Goal: Find specific page/section: Find specific page/section

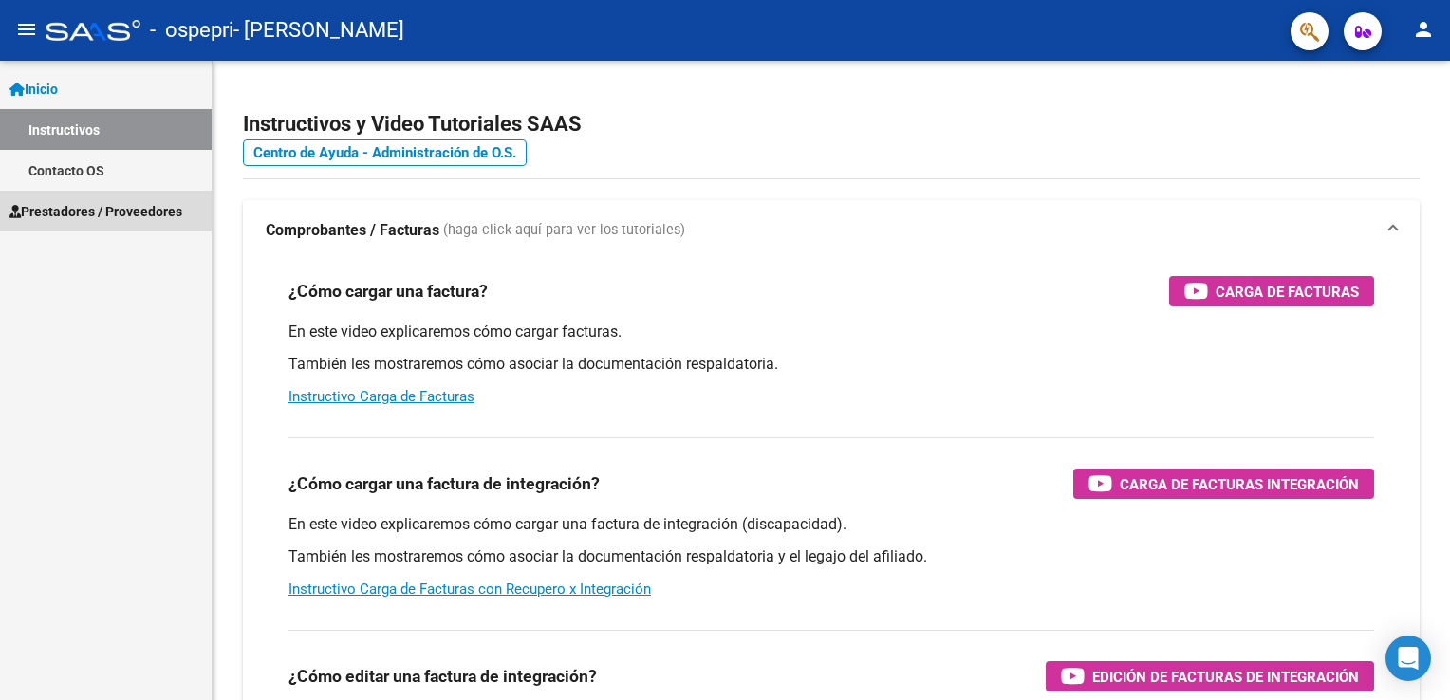
click at [106, 226] on link "Prestadores / Proveedores" at bounding box center [106, 211] width 212 height 41
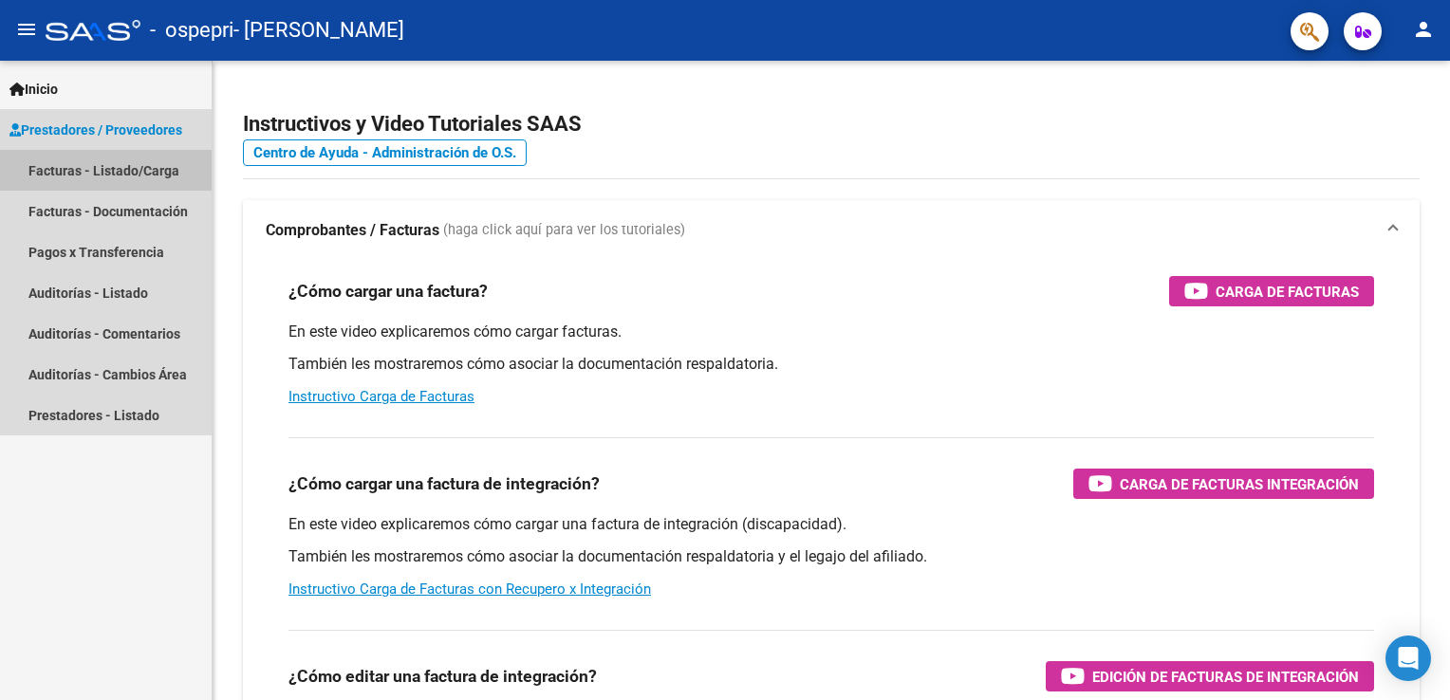
click at [91, 169] on link "Facturas - Listado/Carga" at bounding box center [106, 170] width 212 height 41
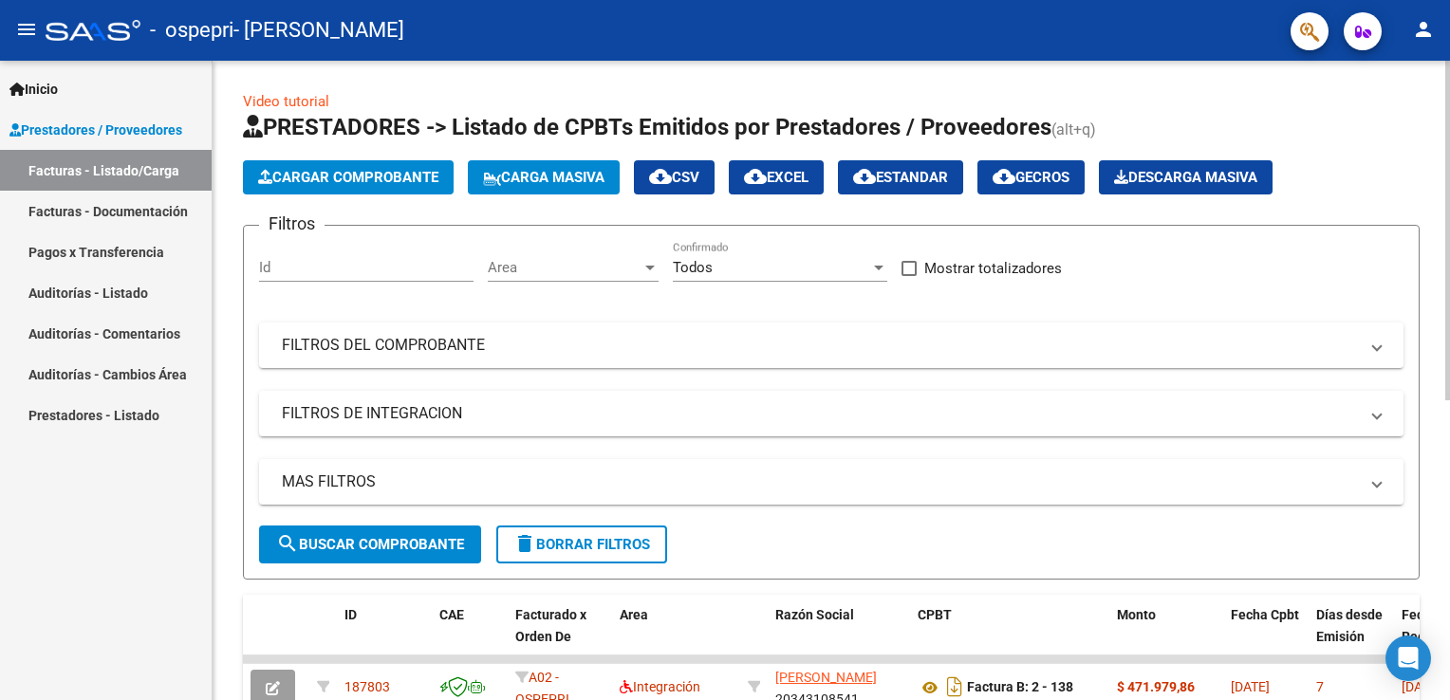
scroll to position [565, 0]
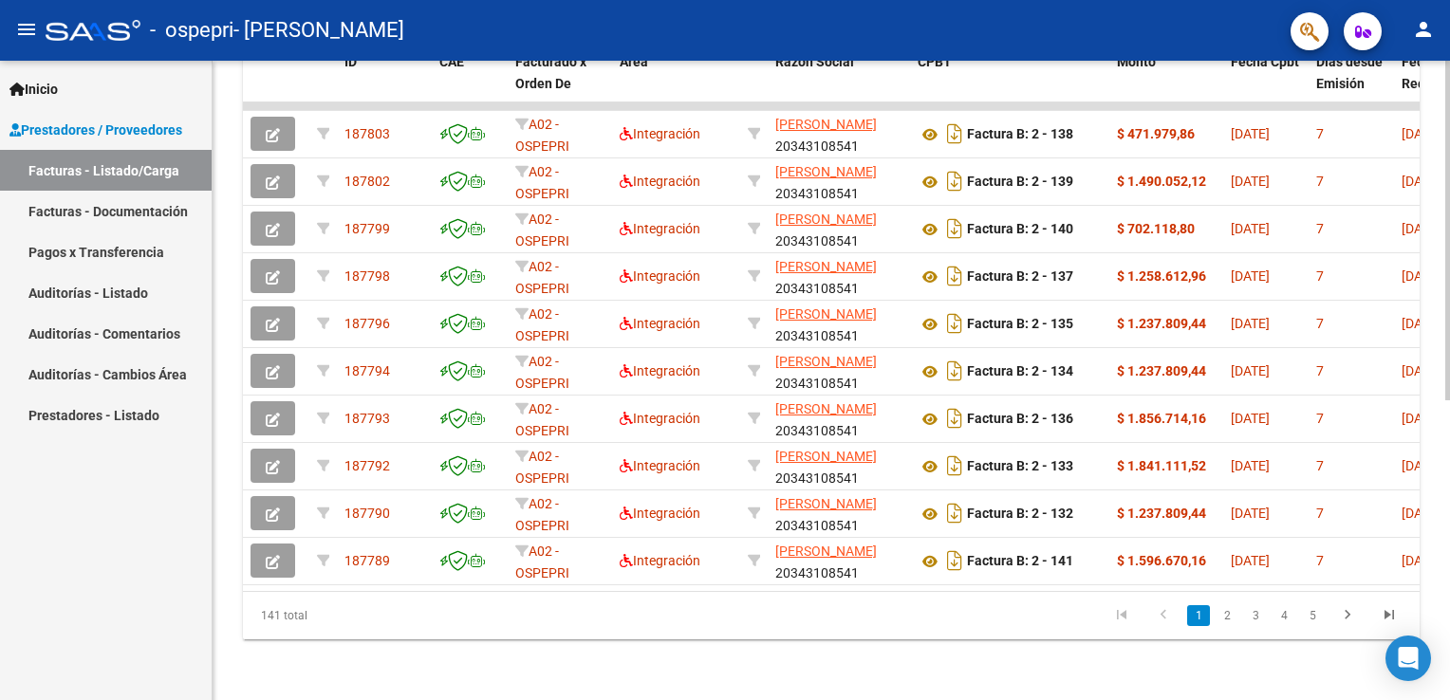
click at [1445, 690] on div at bounding box center [1447, 380] width 5 height 639
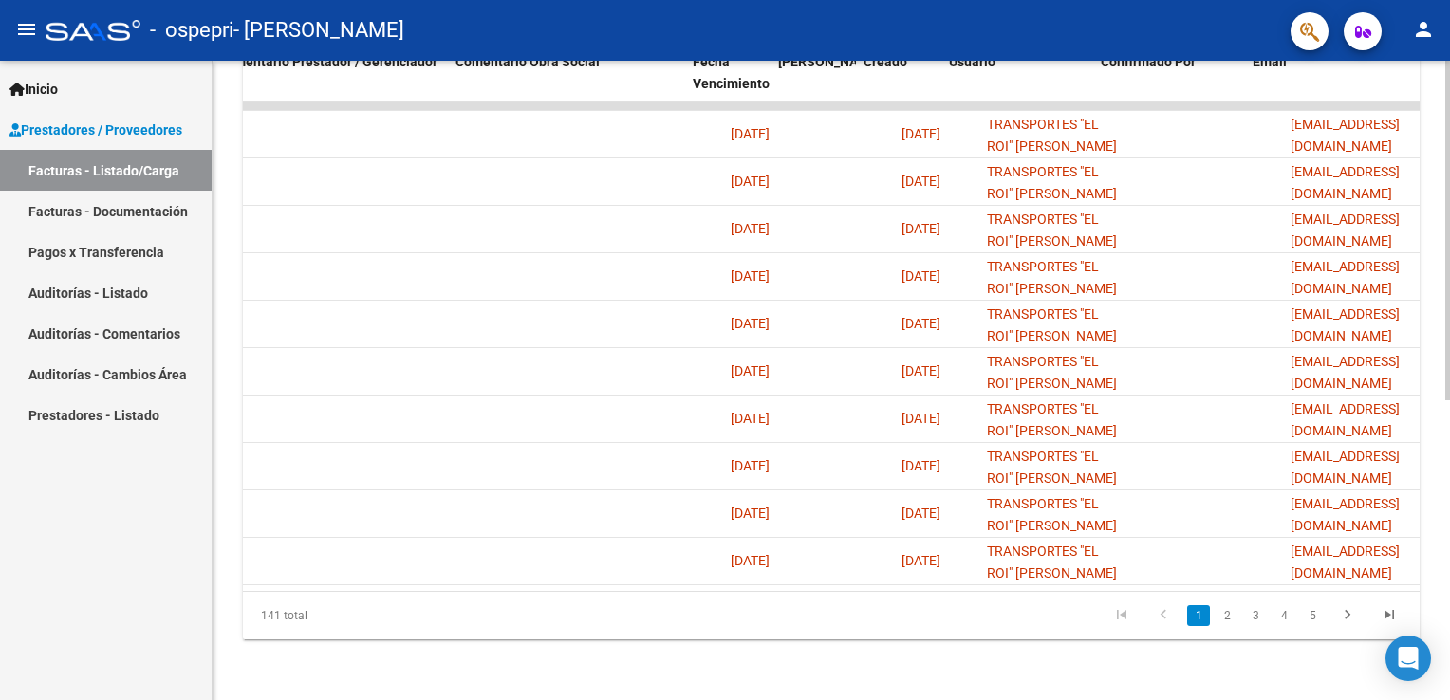
scroll to position [0, 2824]
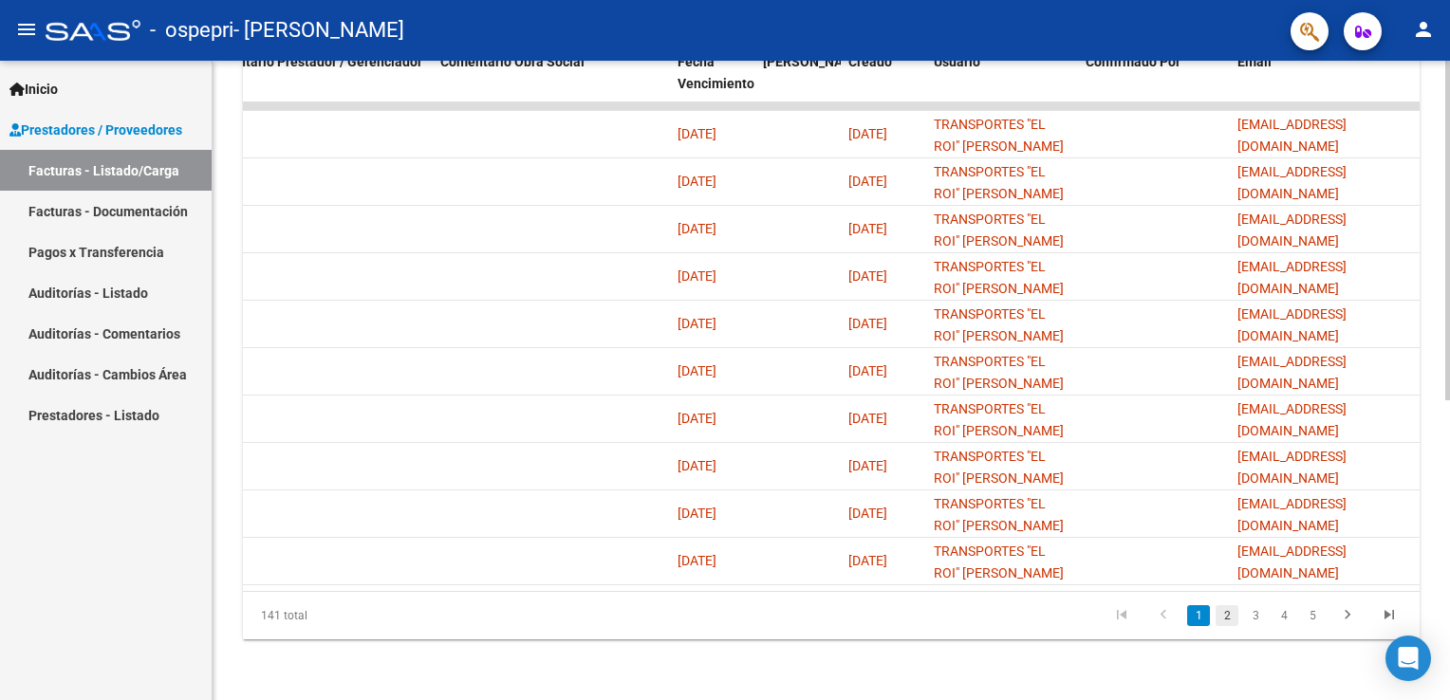
click at [1220, 613] on link "2" at bounding box center [1226, 615] width 23 height 21
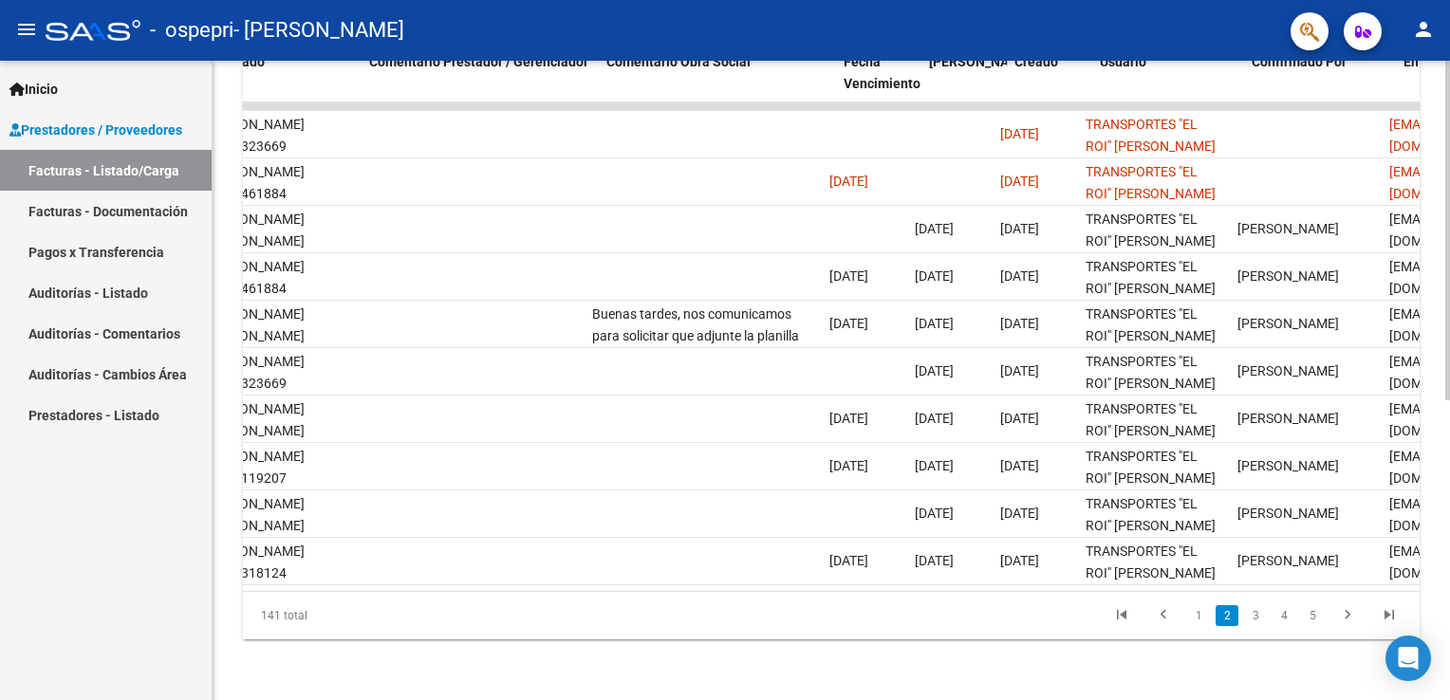
scroll to position [0, 2634]
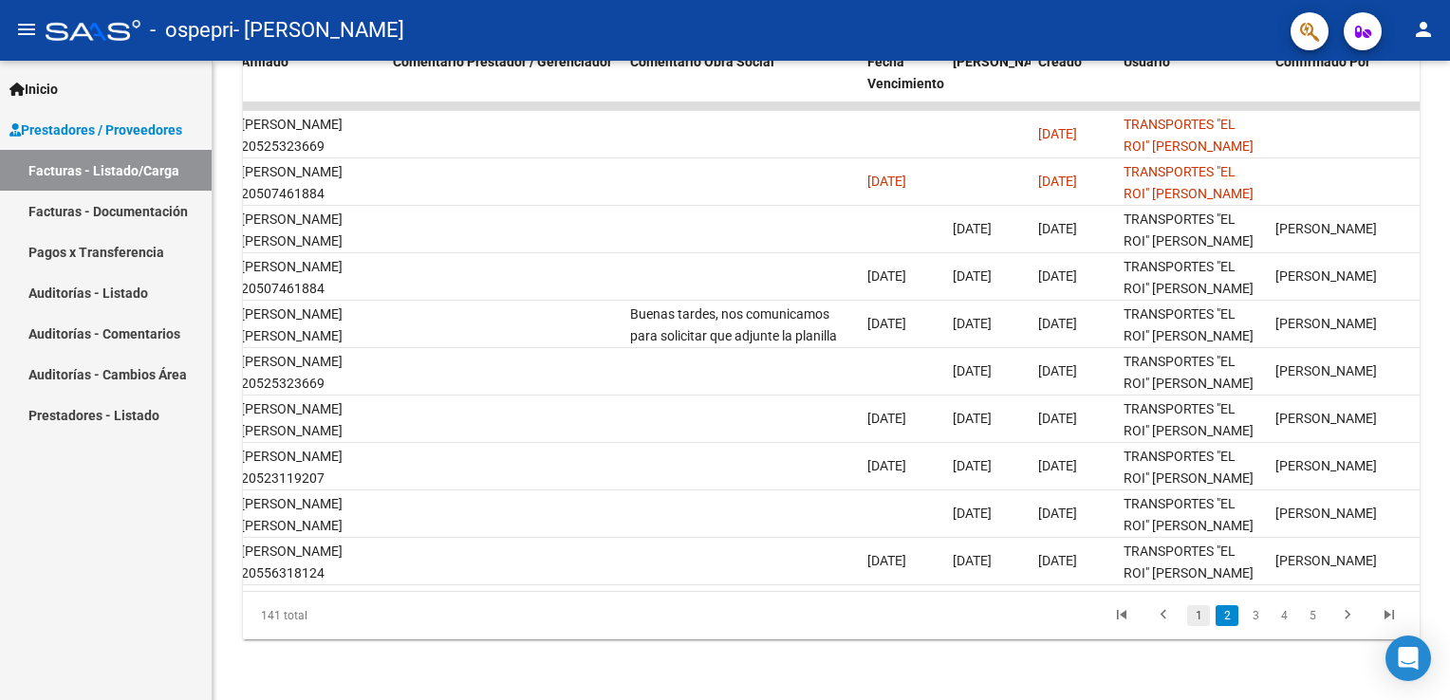
click at [1199, 611] on link "1" at bounding box center [1198, 615] width 23 height 21
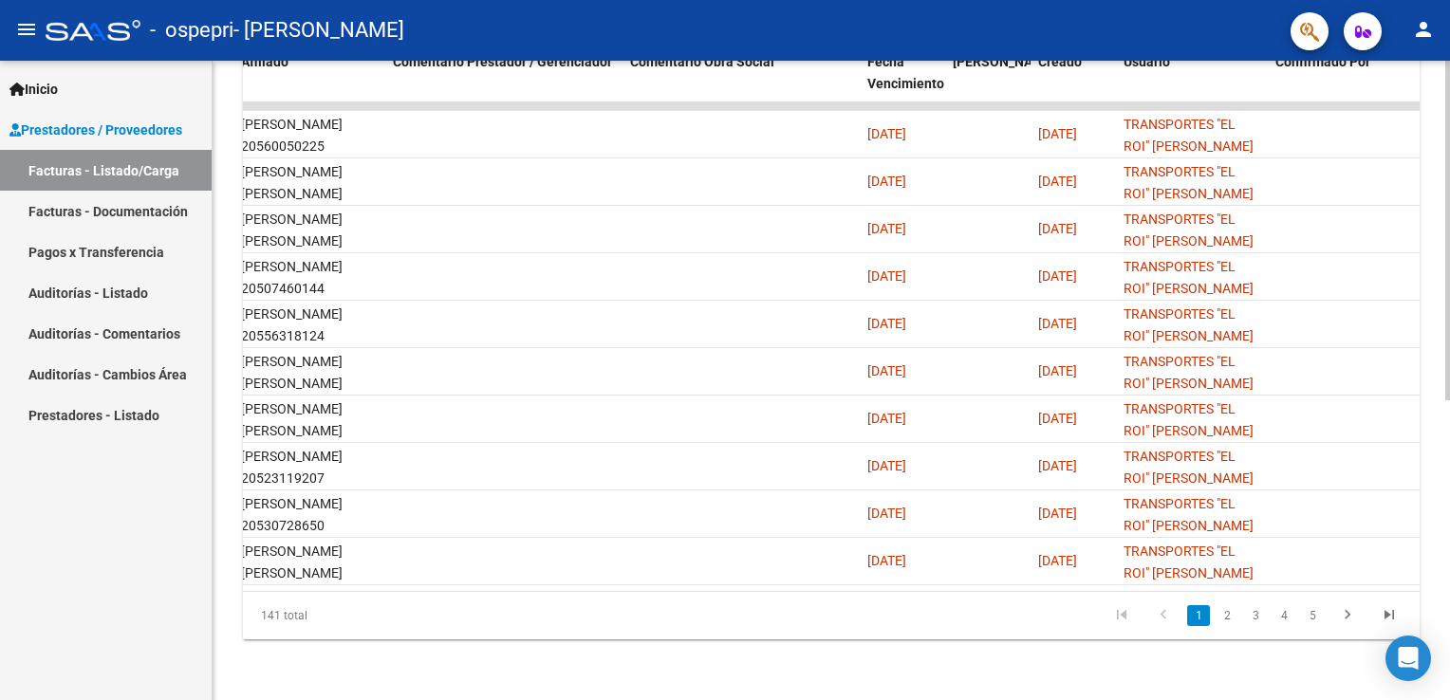
click at [1442, 69] on div "Video tutorial PRESTADORES -> Listado de CPBTs Emitidos por Prestadores / Prove…" at bounding box center [831, 104] width 1237 height 1193
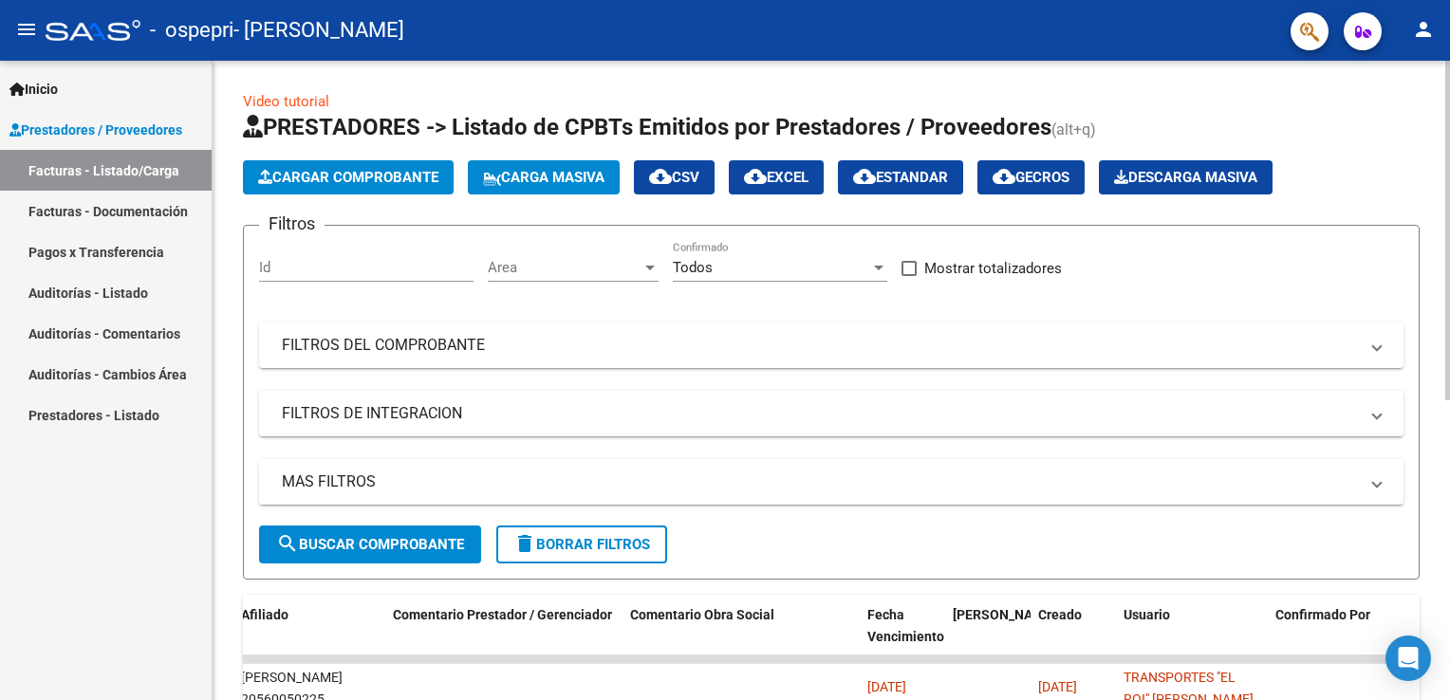
click at [1445, 336] on div at bounding box center [1447, 380] width 5 height 639
